Goal: Register for event/course

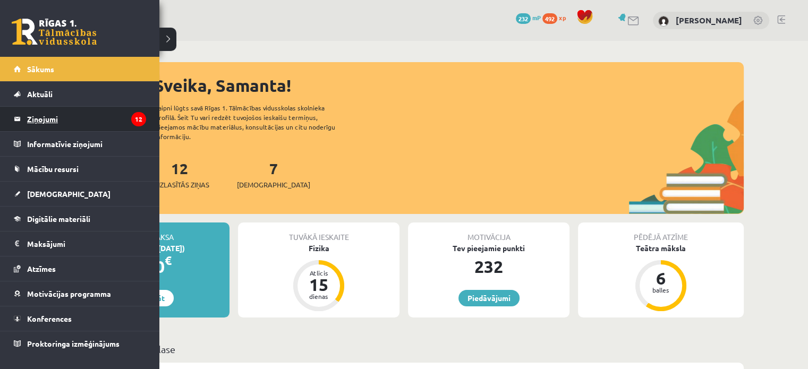
click at [54, 121] on legend "Ziņojumi 12" at bounding box center [86, 119] width 119 height 24
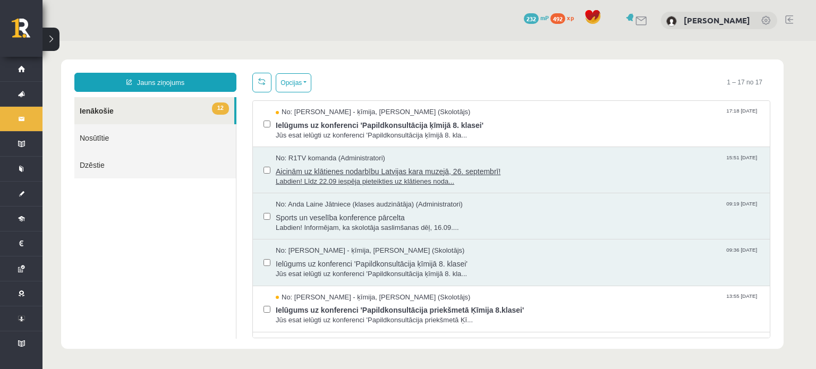
click at [403, 177] on span "Labdien! Līdz 22.09 iespēja pieteikties uz klātienes noda..." at bounding box center [517, 182] width 483 height 10
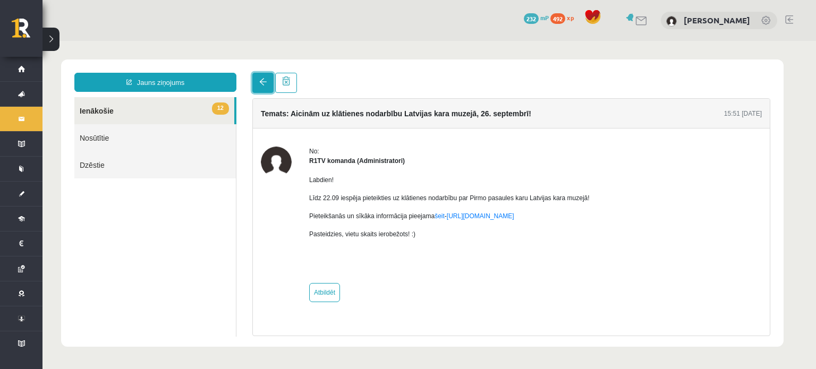
click at [263, 80] on span at bounding box center [262, 81] width 7 height 7
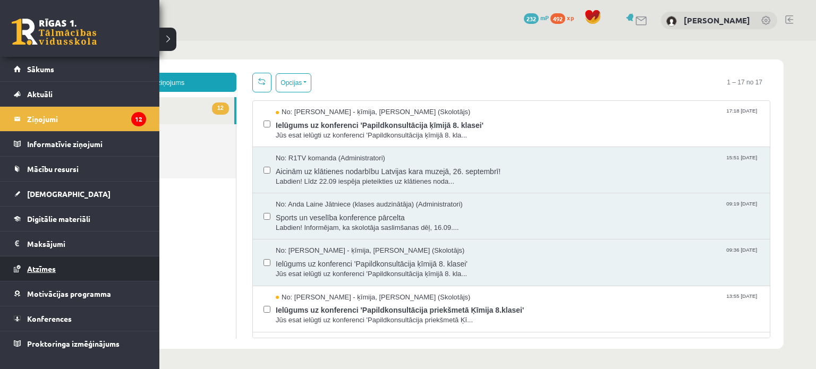
click at [40, 276] on link "Atzīmes" at bounding box center [80, 269] width 132 height 24
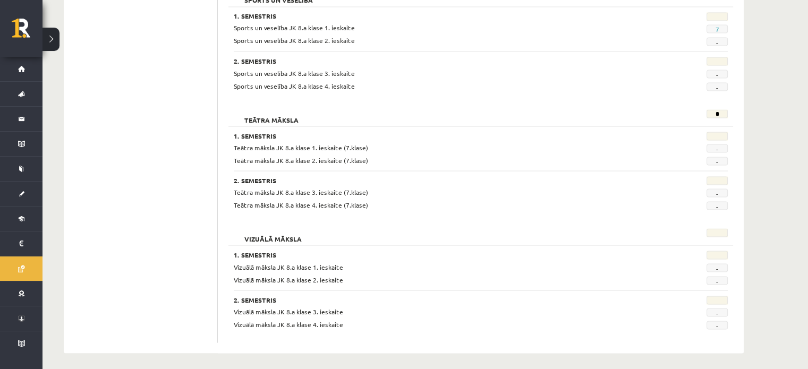
scroll to position [1977, 0]
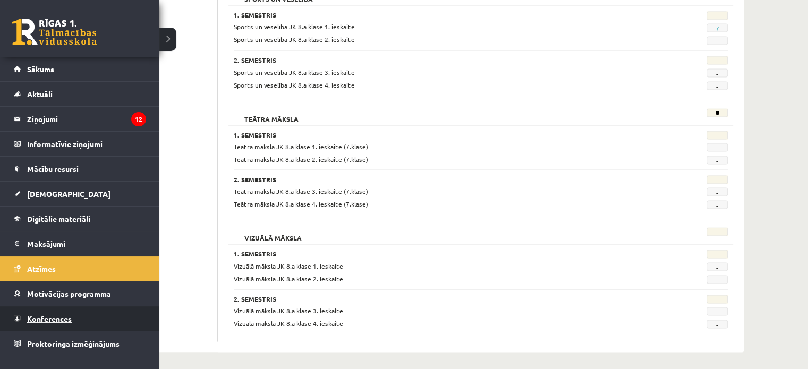
click at [49, 314] on span "Konferences" at bounding box center [49, 319] width 45 height 10
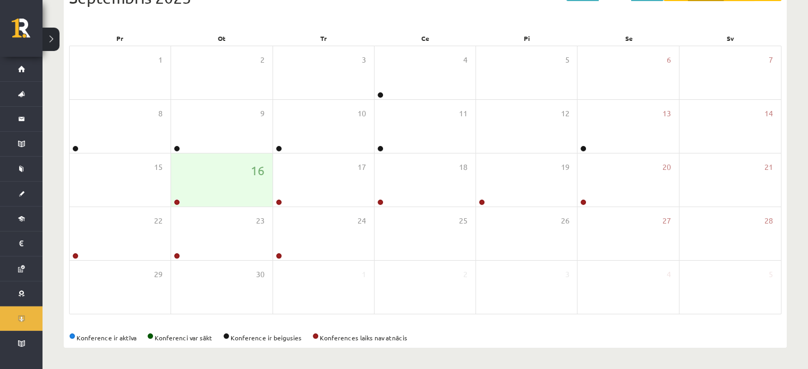
scroll to position [138, 0]
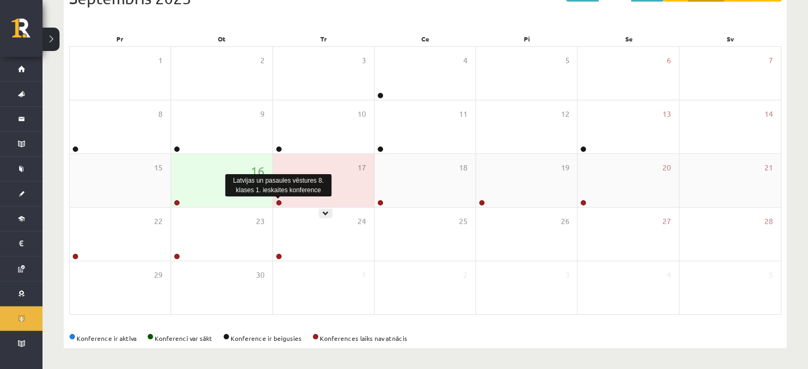
click at [280, 204] on link at bounding box center [279, 203] width 6 height 6
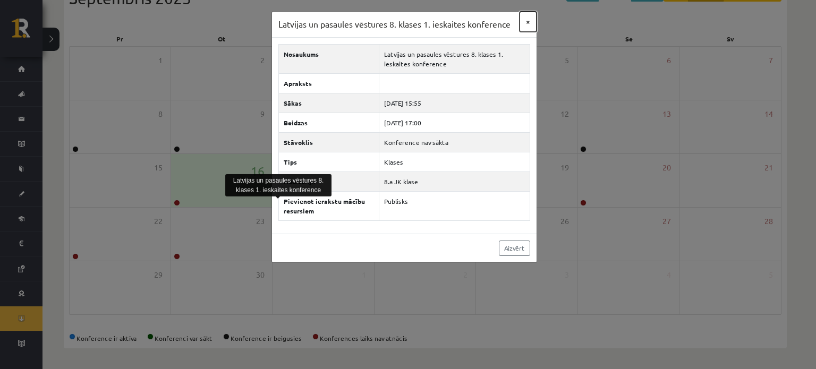
click at [527, 21] on button "×" at bounding box center [527, 22] width 17 height 20
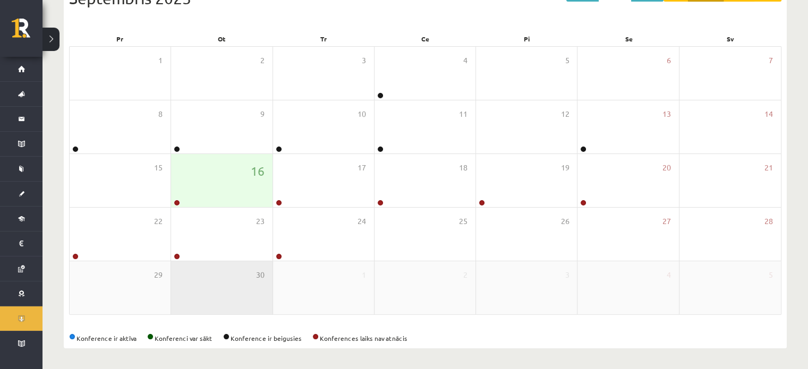
click at [228, 308] on div "30" at bounding box center [221, 287] width 101 height 53
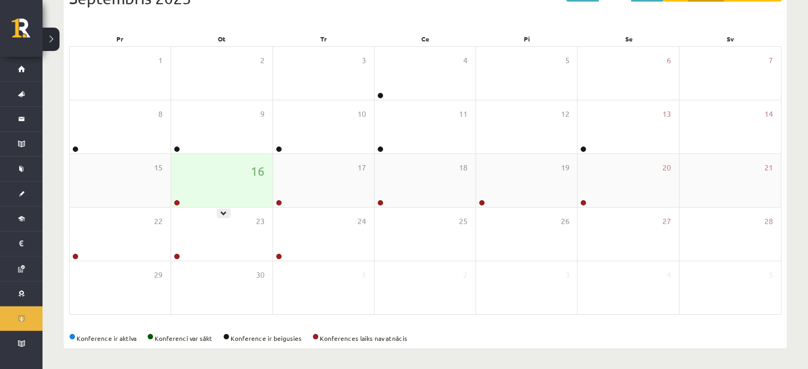
click at [189, 198] on div "16" at bounding box center [221, 180] width 101 height 53
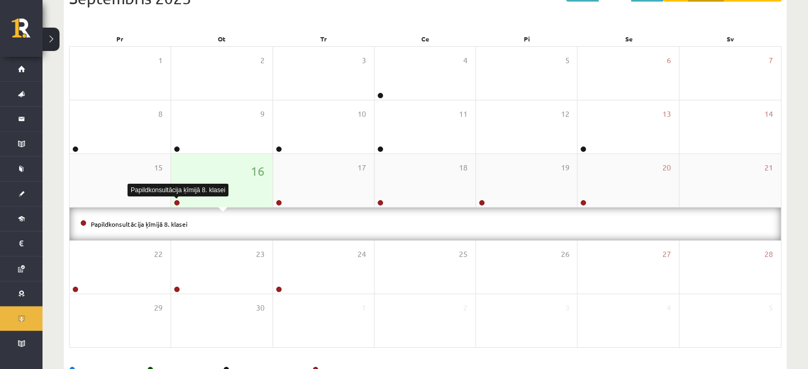
click at [175, 202] on link at bounding box center [177, 203] width 6 height 6
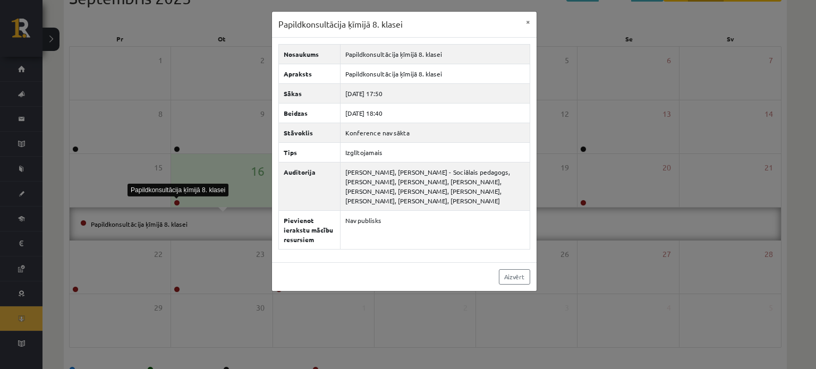
click at [222, 272] on div "Papildkonsultācija ķīmijā 8. klasei × Nosaukums Papildkonsultācija ķīmijā 8. kl…" at bounding box center [408, 184] width 816 height 369
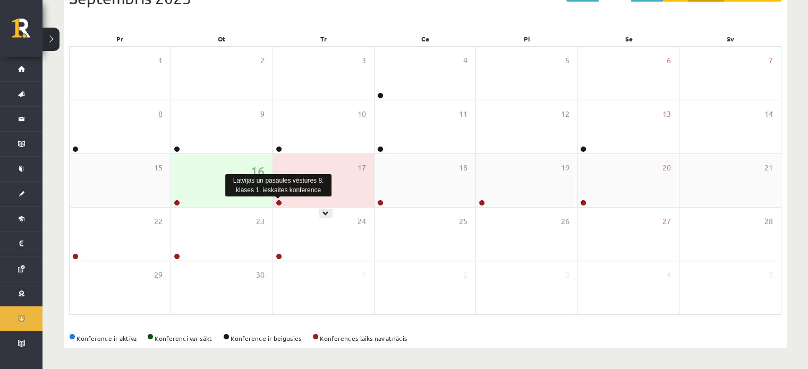
click at [280, 203] on link at bounding box center [279, 203] width 6 height 6
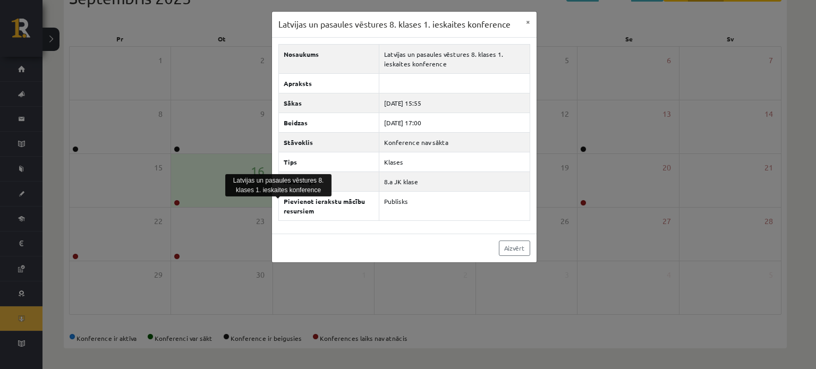
click at [251, 233] on div "Latvijas un pasaules vēstures 8. klases 1. ieskaites konference × Nosaukums Lat…" at bounding box center [408, 184] width 816 height 369
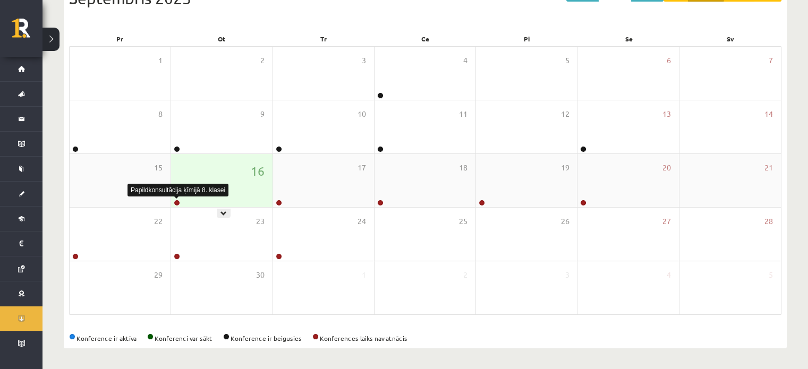
click at [177, 203] on link at bounding box center [177, 203] width 6 height 6
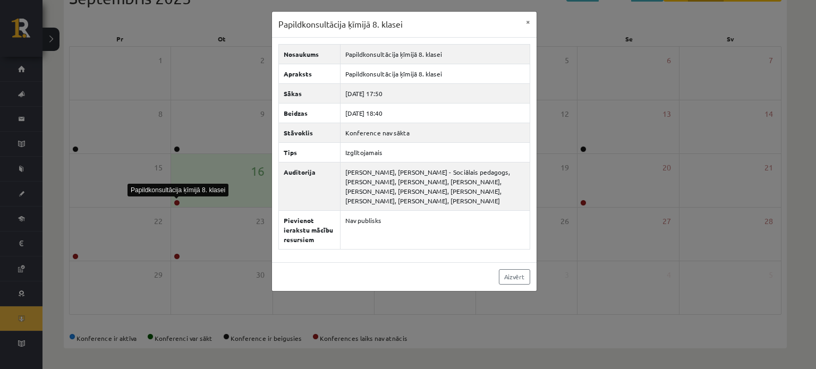
click at [663, 166] on div "Papildkonsultācija ķīmijā 8. klasei × Nosaukums Papildkonsultācija ķīmijā 8. kl…" at bounding box center [408, 184] width 816 height 369
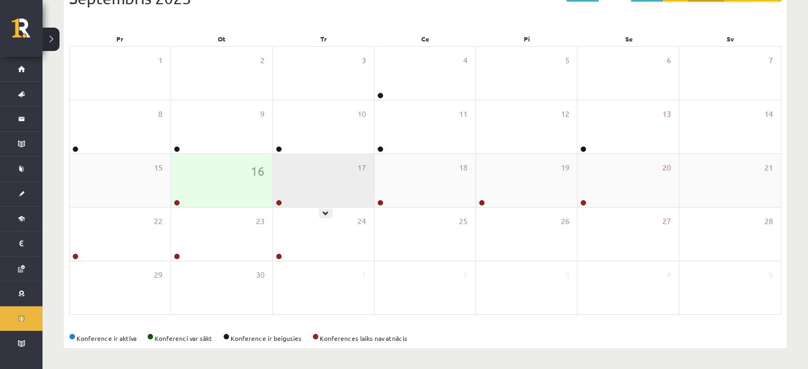
click at [274, 205] on div at bounding box center [278, 203] width 10 height 7
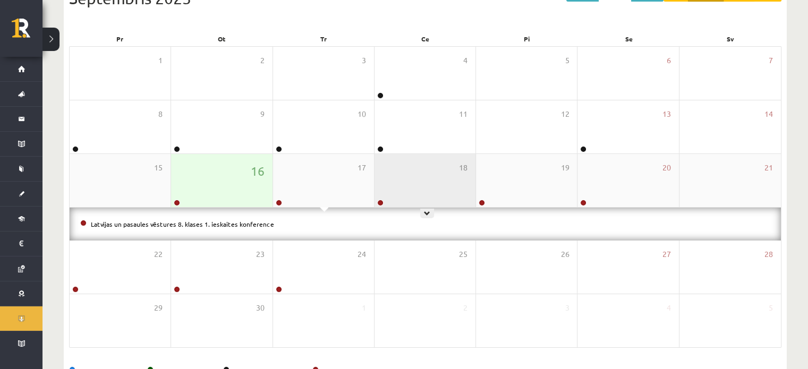
click at [381, 197] on div "18" at bounding box center [424, 180] width 101 height 53
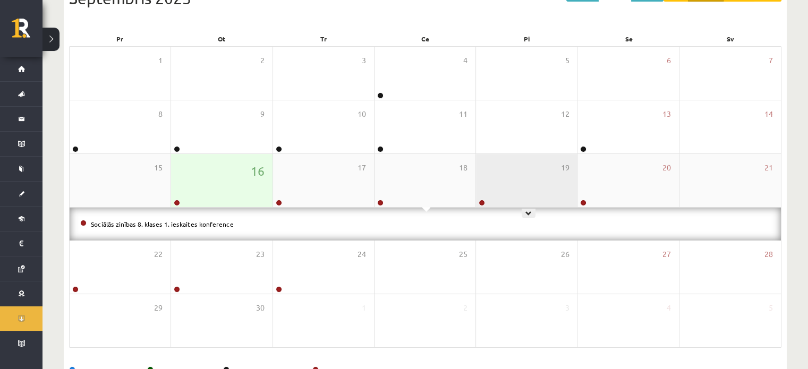
click at [488, 197] on div "19" at bounding box center [526, 180] width 101 height 53
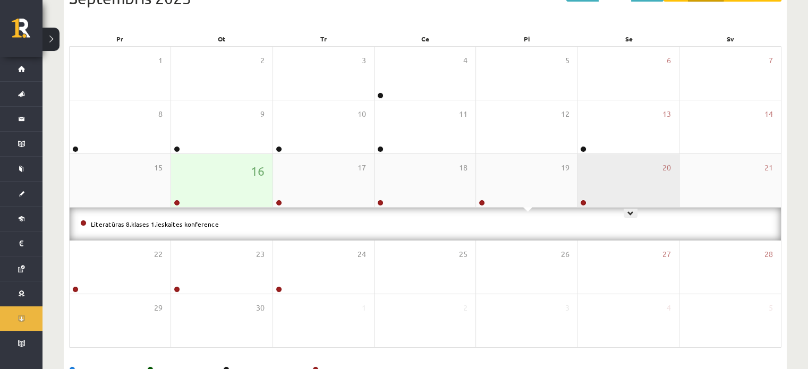
click at [578, 200] on div at bounding box center [582, 203] width 10 height 7
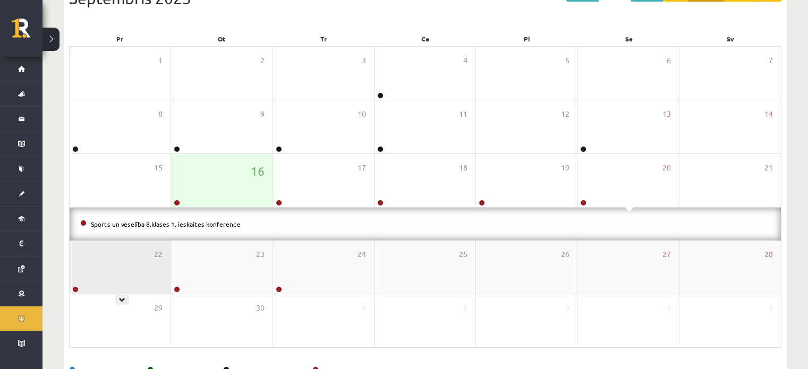
click at [108, 282] on div "22" at bounding box center [120, 267] width 101 height 53
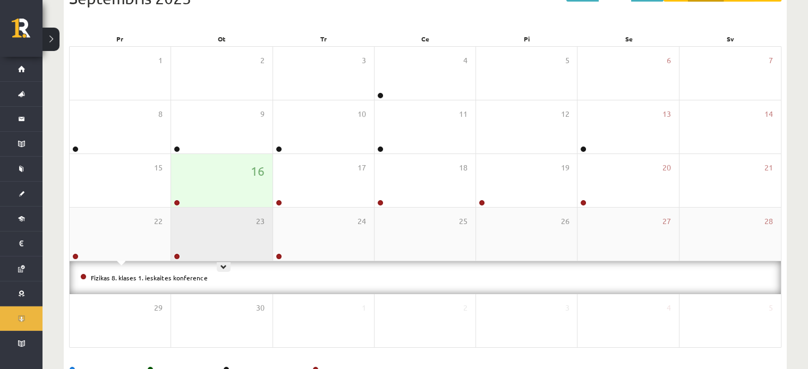
click at [191, 257] on div "23" at bounding box center [221, 234] width 101 height 53
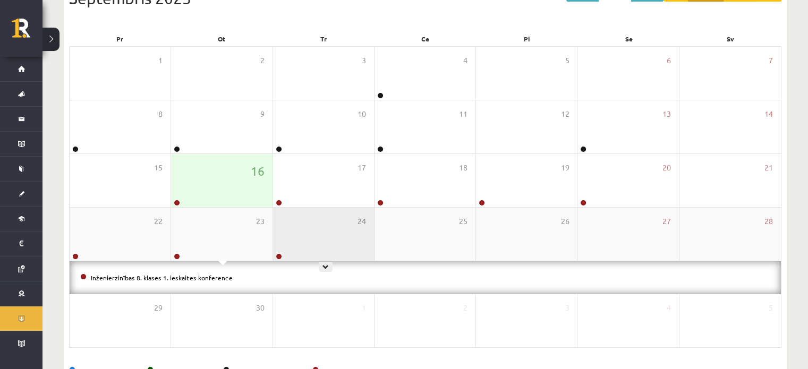
click at [309, 237] on div "24" at bounding box center [323, 234] width 101 height 53
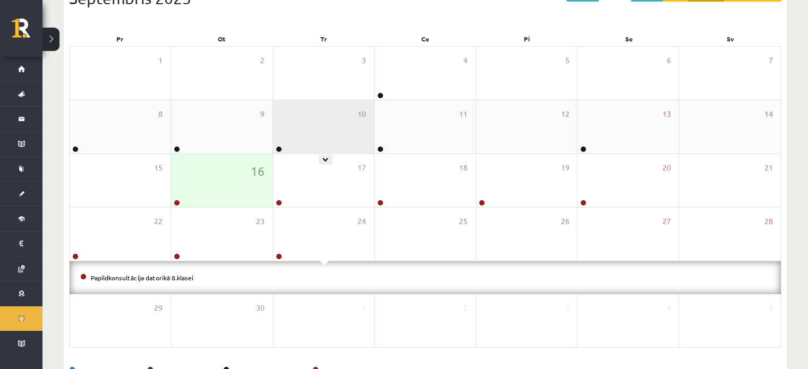
click at [304, 143] on div "10" at bounding box center [323, 126] width 101 height 53
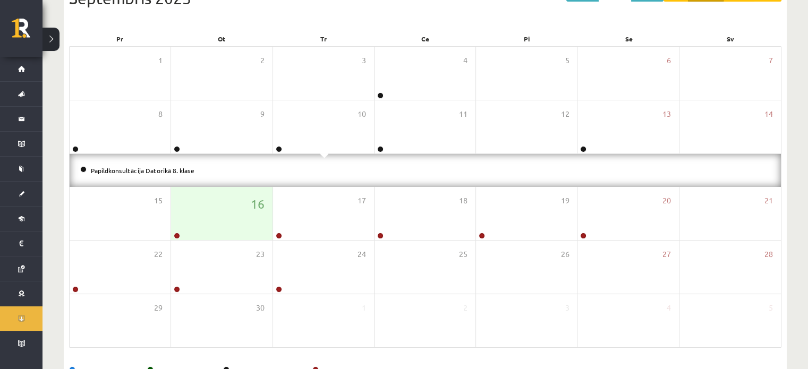
click at [278, 171] on li "Papildkonsultācija Datorikā 8. klase" at bounding box center [425, 171] width 690 height 12
click at [235, 220] on div "16" at bounding box center [221, 213] width 101 height 53
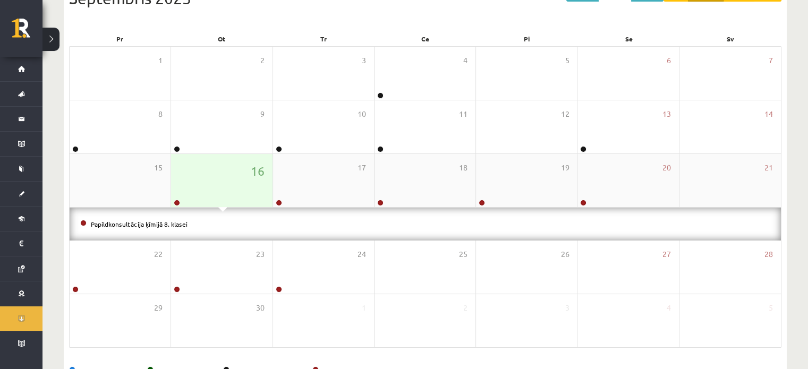
click at [193, 201] on div "16" at bounding box center [221, 180] width 101 height 53
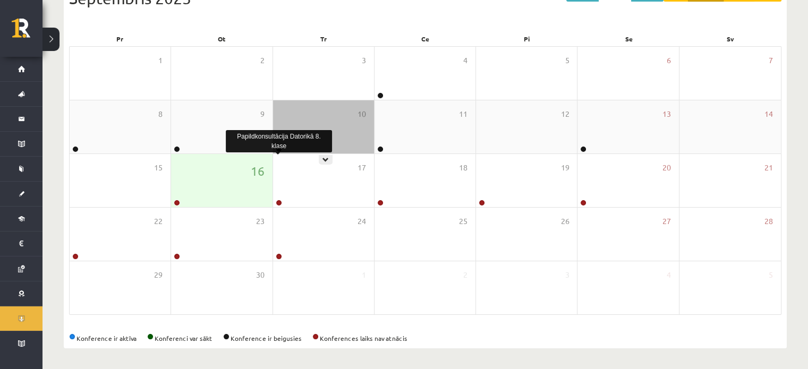
click at [277, 146] on link at bounding box center [279, 149] width 6 height 6
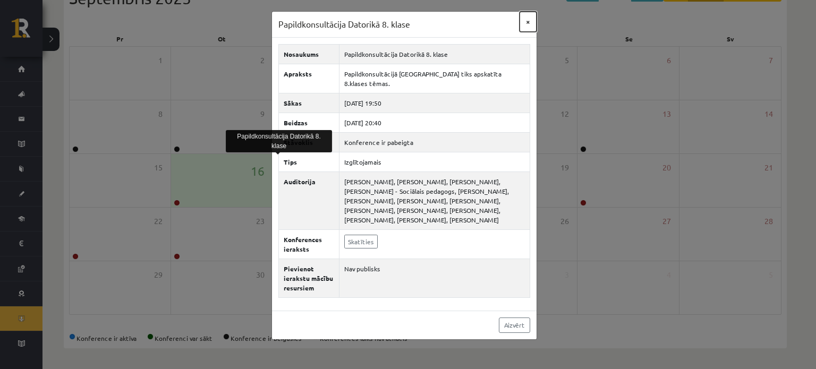
click at [529, 21] on button "×" at bounding box center [527, 22] width 17 height 20
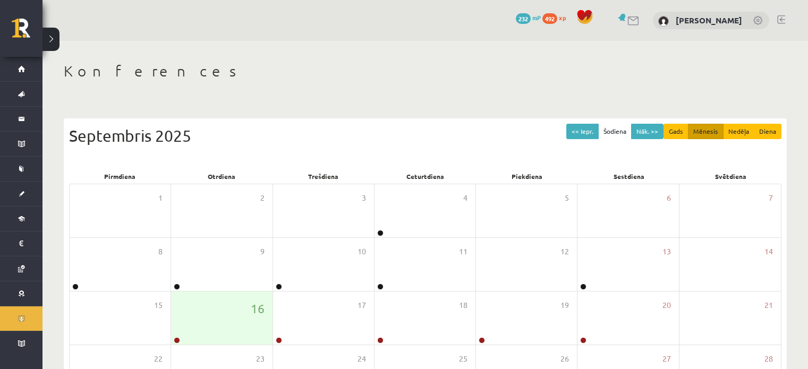
scroll to position [138, 0]
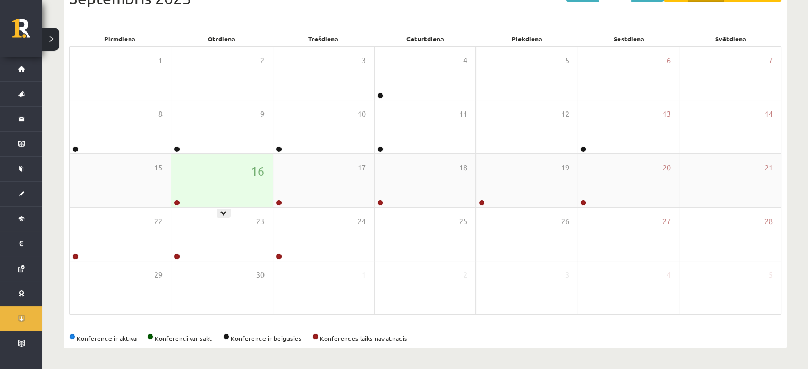
click at [177, 198] on div "16" at bounding box center [221, 180] width 101 height 53
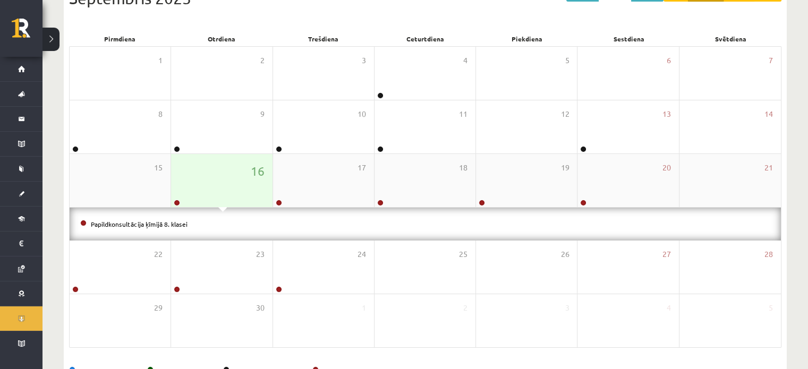
click at [177, 198] on div "16" at bounding box center [221, 180] width 101 height 53
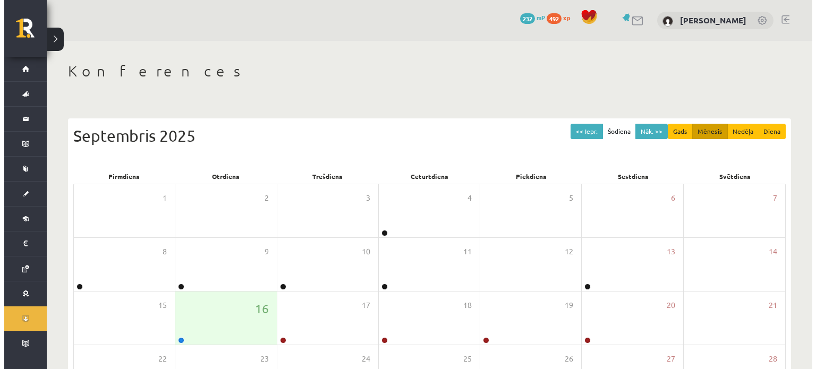
scroll to position [138, 0]
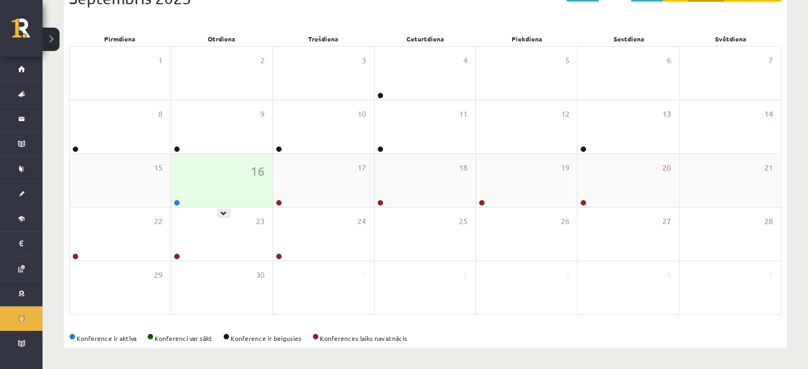
click at [182, 195] on div "16" at bounding box center [221, 180] width 101 height 53
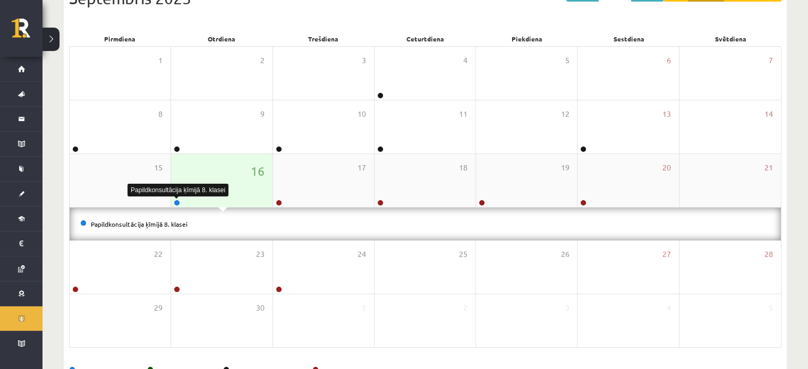
click at [176, 204] on link at bounding box center [177, 203] width 6 height 6
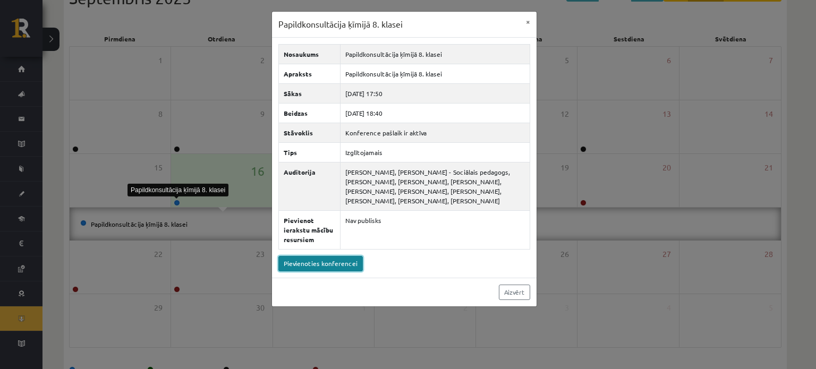
click at [299, 266] on link "Pievienoties konferencei" at bounding box center [320, 263] width 84 height 15
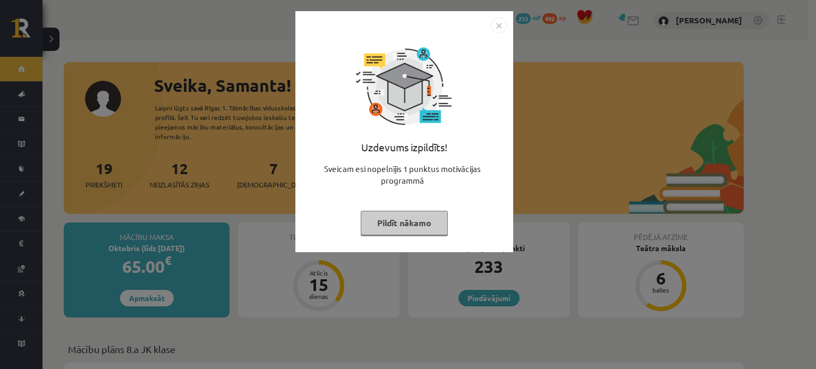
click at [495, 25] on img "Close" at bounding box center [499, 26] width 16 height 16
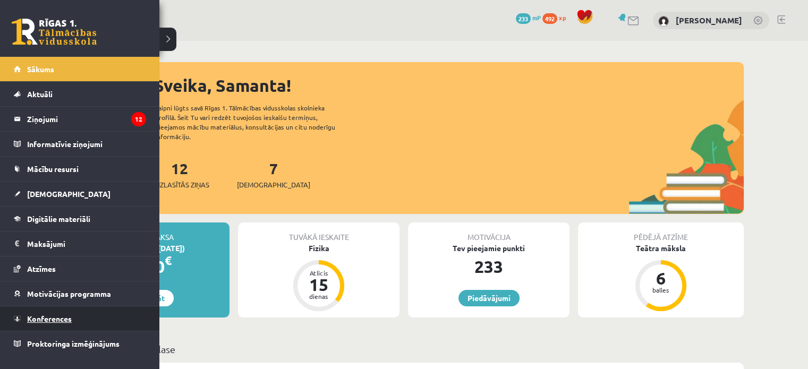
click at [35, 320] on span "Konferences" at bounding box center [49, 319] width 45 height 10
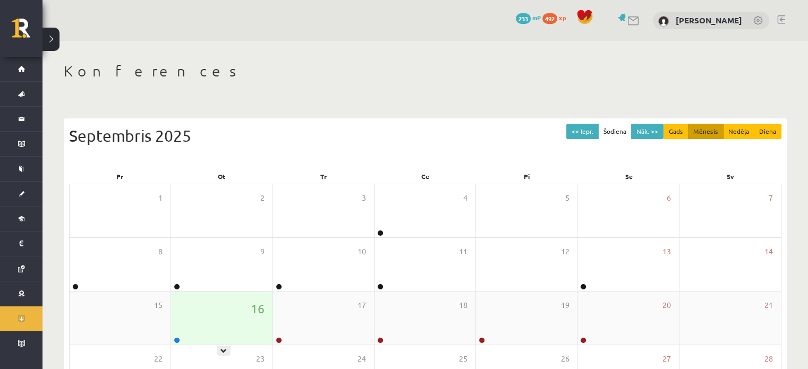
click at [173, 332] on div "16" at bounding box center [221, 318] width 101 height 53
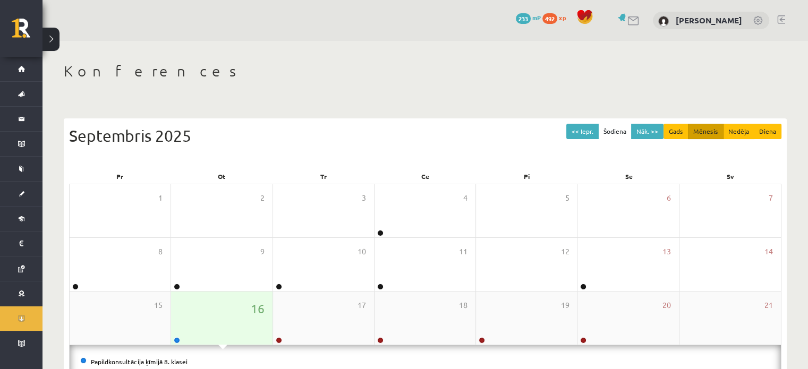
click at [175, 335] on div "16" at bounding box center [221, 318] width 101 height 53
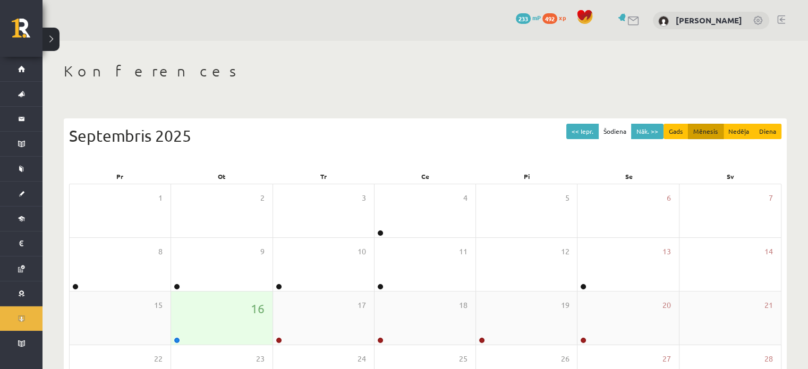
click at [175, 335] on div "16" at bounding box center [221, 318] width 101 height 53
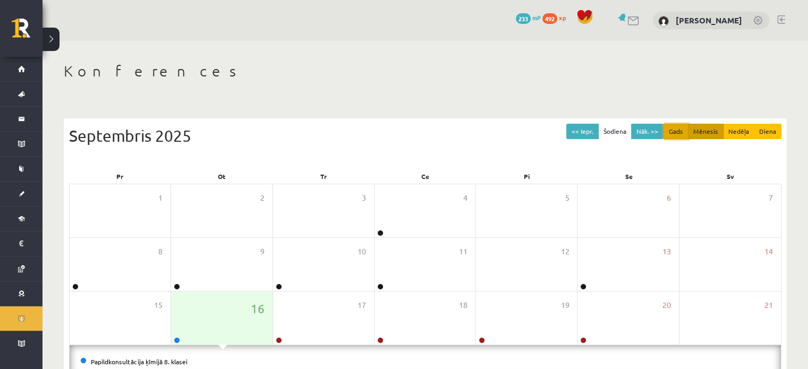
click at [680, 138] on button "Gads" at bounding box center [675, 131] width 25 height 15
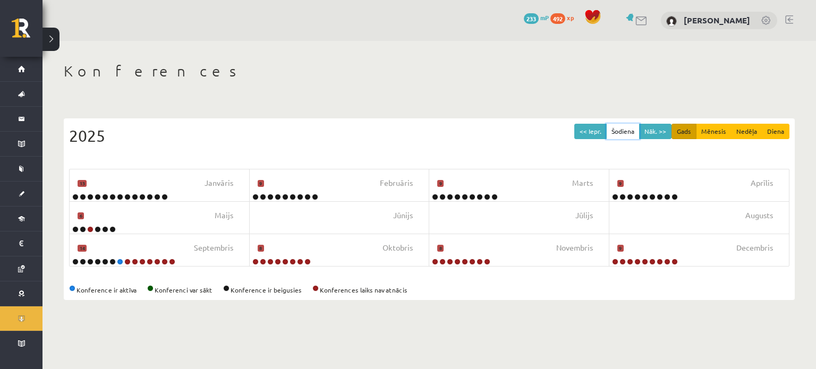
click at [634, 129] on button "Šodiena" at bounding box center [622, 131] width 33 height 15
click at [711, 126] on button "Mēnesis" at bounding box center [714, 131] width 36 height 15
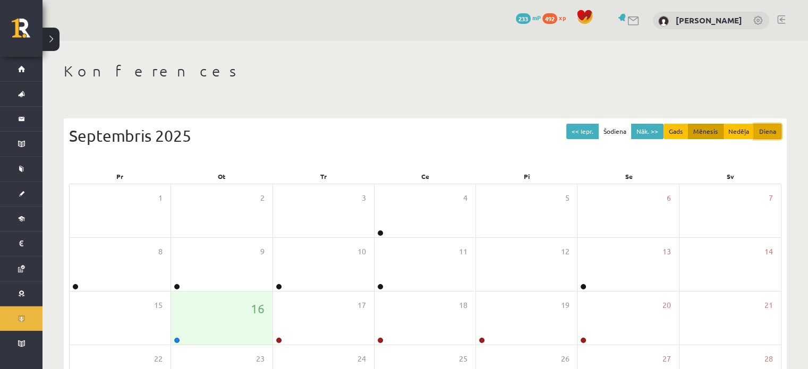
click at [773, 126] on button "Diena" at bounding box center [768, 131] width 28 height 15
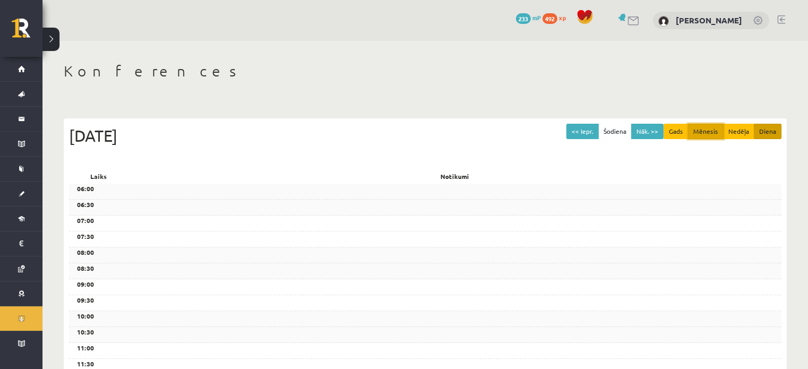
click at [714, 130] on button "Mēnesis" at bounding box center [706, 131] width 36 height 15
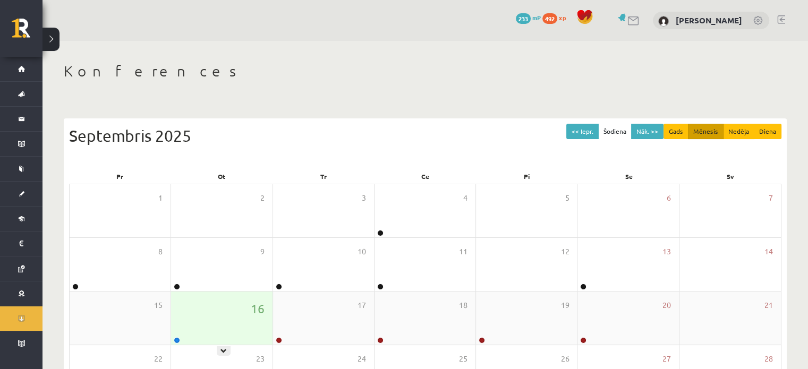
click at [187, 327] on div "16" at bounding box center [221, 318] width 101 height 53
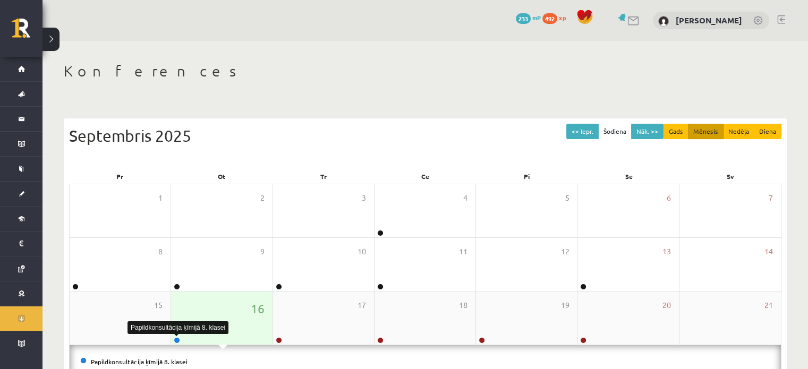
click at [178, 342] on link at bounding box center [177, 340] width 6 height 6
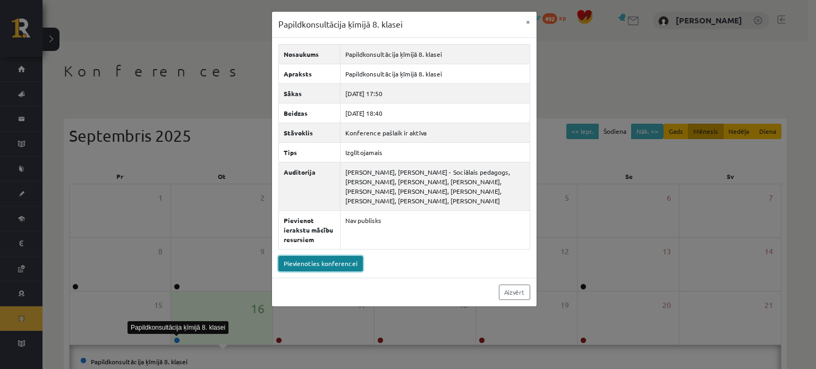
click at [318, 262] on link "Pievienoties konferencei" at bounding box center [320, 263] width 84 height 15
